Goal: Transaction & Acquisition: Purchase product/service

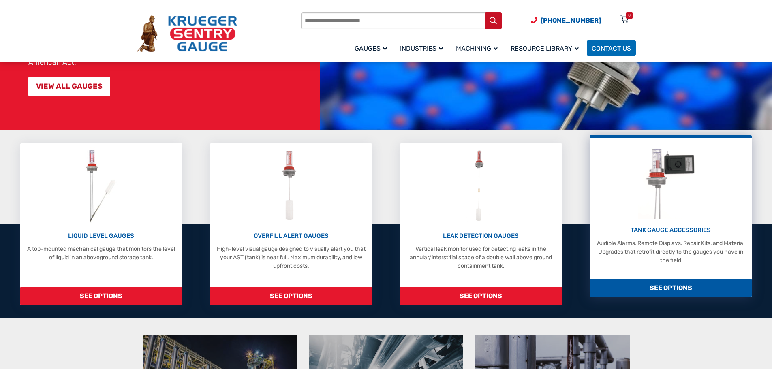
click at [664, 289] on span "SEE OPTIONS" at bounding box center [671, 288] width 162 height 19
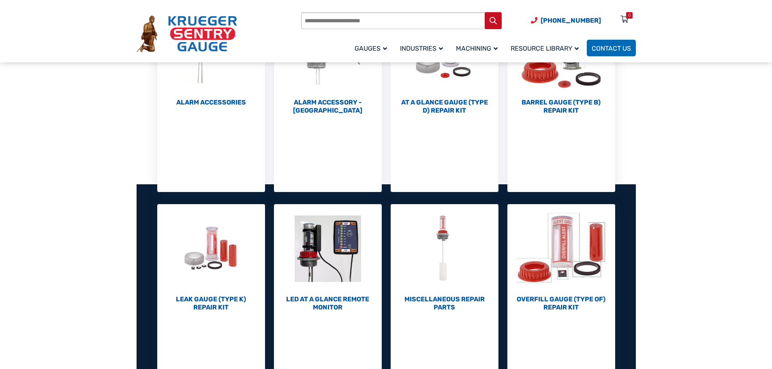
scroll to position [203, 0]
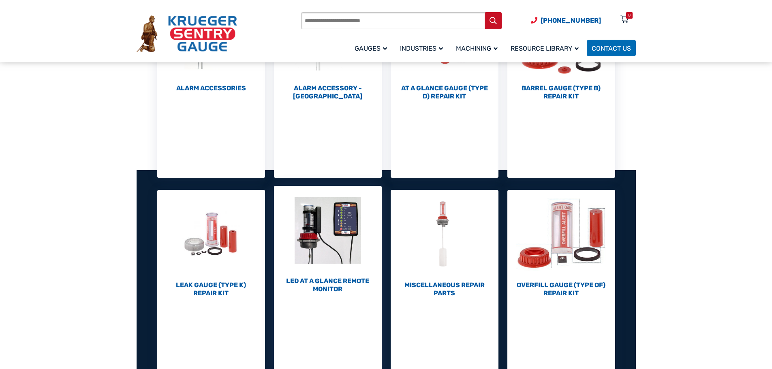
click at [336, 283] on h2 "LED At A Glance Remote Monitor (1)" at bounding box center [328, 285] width 108 height 16
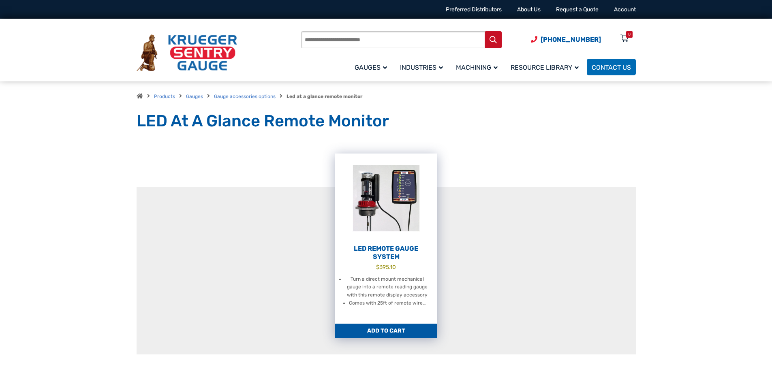
click at [364, 331] on link "Add to cart" at bounding box center [386, 331] width 103 height 15
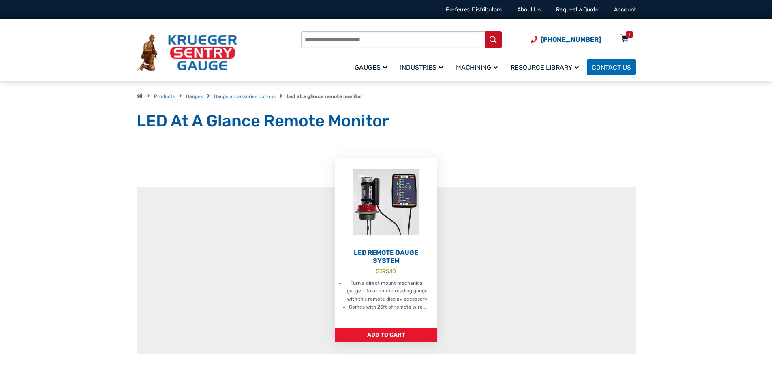
click at [625, 38] on icon at bounding box center [625, 38] width 8 height 13
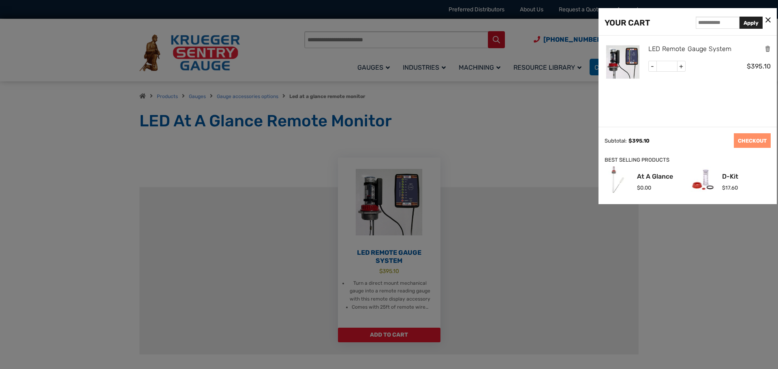
click at [679, 49] on link "LED Remote Gauge System" at bounding box center [691, 49] width 84 height 11
